Goal: Transaction & Acquisition: Purchase product/service

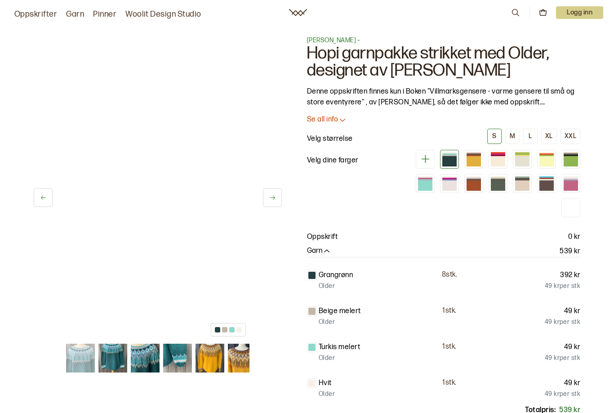
click at [85, 363] on img at bounding box center [80, 358] width 29 height 29
click at [85, 356] on img at bounding box center [80, 358] width 29 height 29
click at [117, 356] on img at bounding box center [112, 358] width 29 height 29
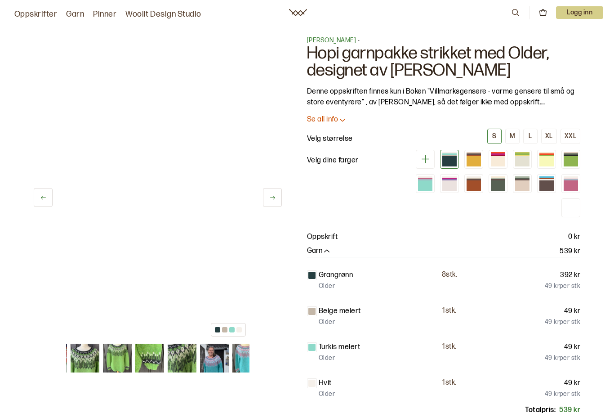
click at [89, 360] on img at bounding box center [85, 358] width 29 height 29
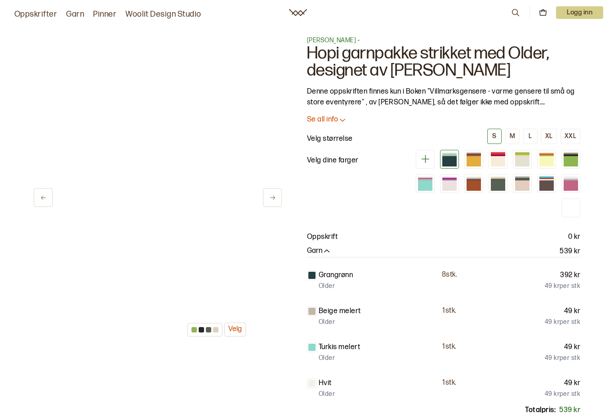
click at [49, 195] on button at bounding box center [43, 197] width 19 height 19
click at [41, 206] on button at bounding box center [43, 197] width 19 height 19
click at [43, 204] on button at bounding box center [43, 197] width 19 height 19
click at [215, 336] on div at bounding box center [205, 329] width 35 height 13
click at [212, 332] on div at bounding box center [205, 329] width 35 height 13
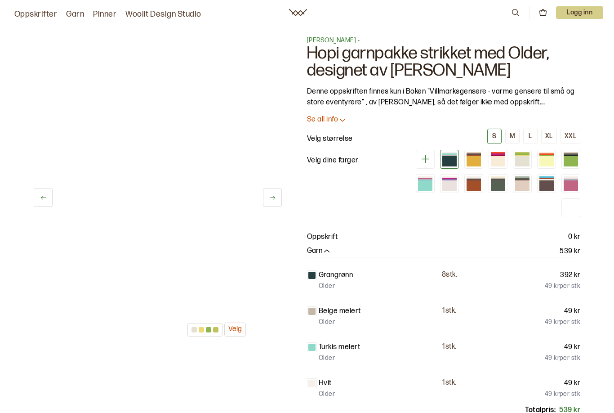
click at [245, 332] on button "Velg" at bounding box center [235, 329] width 22 height 14
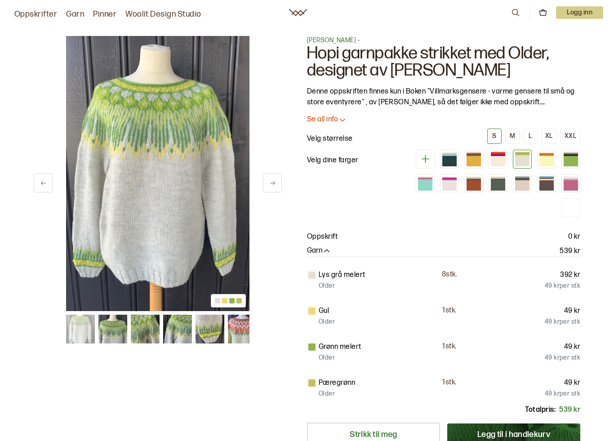
click at [86, 333] on img at bounding box center [80, 329] width 29 height 29
click at [89, 335] on img at bounding box center [80, 329] width 29 height 29
click at [85, 330] on img at bounding box center [80, 329] width 29 height 29
click at [79, 337] on img at bounding box center [80, 329] width 29 height 29
click at [245, 335] on img at bounding box center [242, 329] width 29 height 29
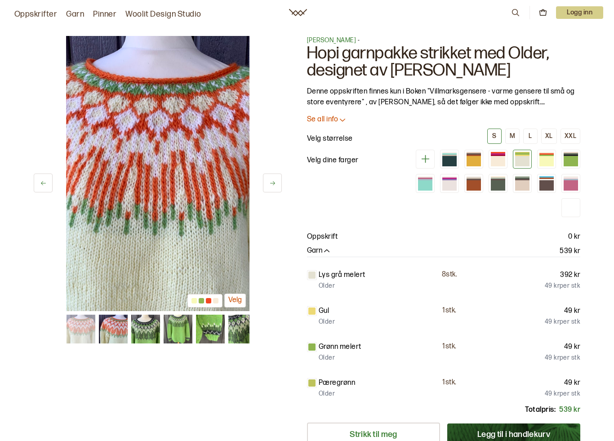
click at [243, 328] on img at bounding box center [242, 329] width 29 height 29
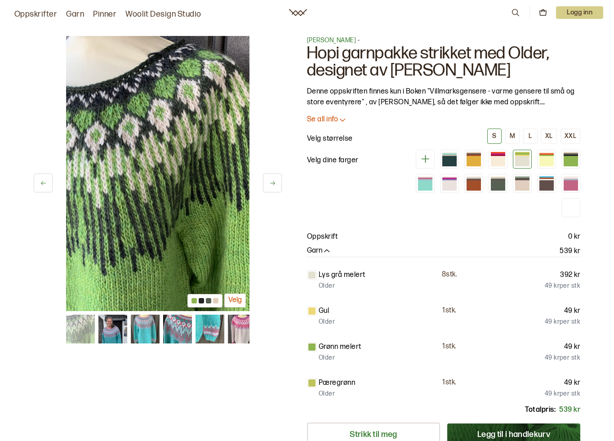
click at [86, 331] on img at bounding box center [80, 329] width 29 height 29
click at [84, 331] on img at bounding box center [80, 329] width 29 height 29
click at [83, 331] on img at bounding box center [80, 329] width 29 height 29
click at [90, 322] on img at bounding box center [80, 329] width 29 height 29
click at [116, 329] on img at bounding box center [112, 329] width 29 height 29
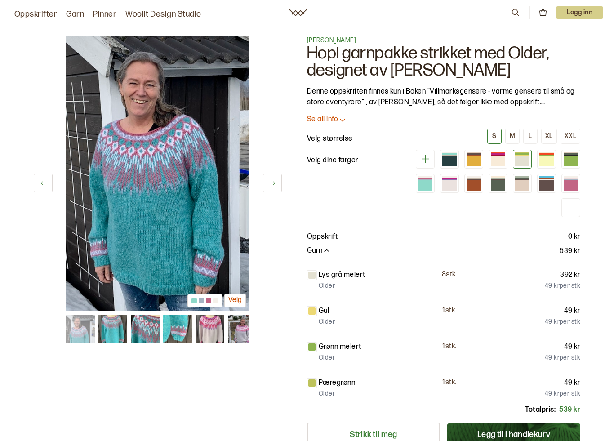
click at [151, 325] on img at bounding box center [145, 329] width 29 height 29
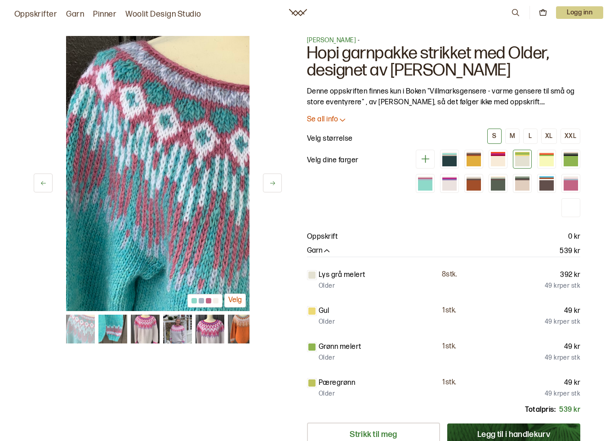
click at [152, 330] on img at bounding box center [145, 329] width 29 height 29
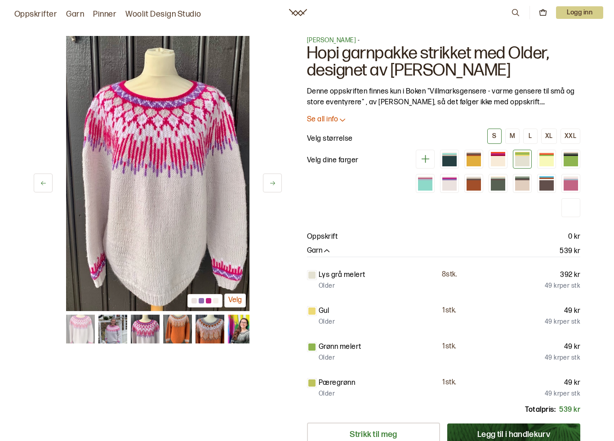
click at [153, 327] on img at bounding box center [145, 329] width 29 height 29
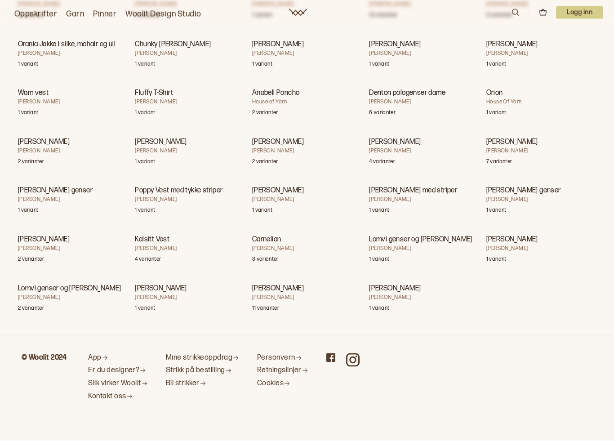
scroll to position [28517, 0]
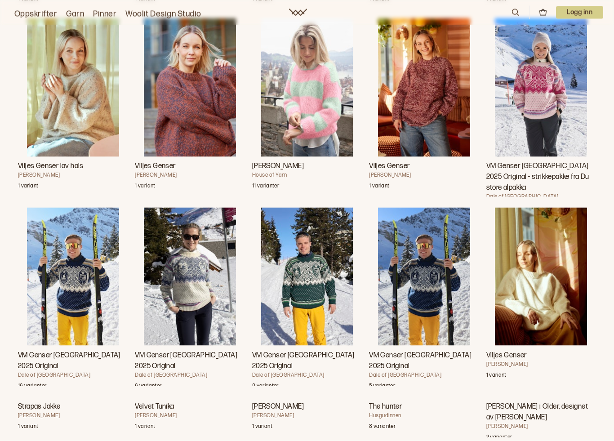
scroll to position [31499, 0]
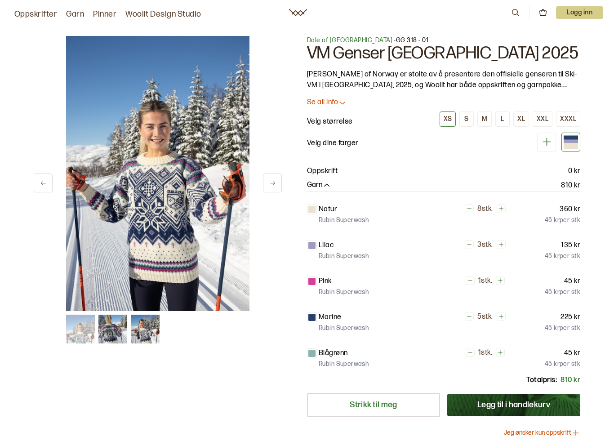
click at [84, 137] on div "30 av 3 30 av 3" at bounding box center [158, 291] width 248 height 511
